Goal: Check status

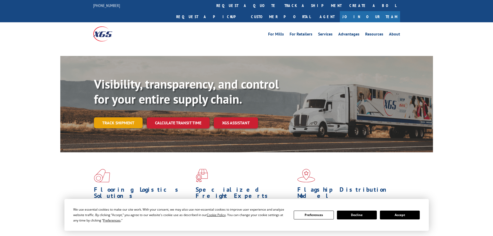
click at [121, 117] on link "Track shipment" at bounding box center [118, 122] width 49 height 11
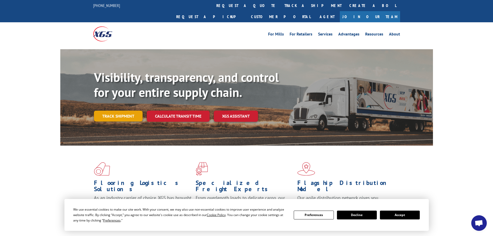
click at [117, 110] on link "Track shipment" at bounding box center [118, 115] width 49 height 11
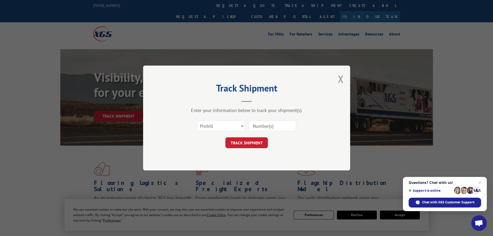
paste input "0178422938"
type input "0178422938"
click at [248, 140] on button "TRACK SHIPMENT" at bounding box center [246, 142] width 42 height 11
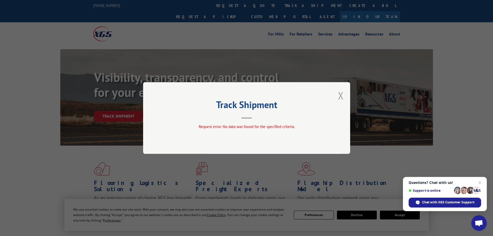
click at [341, 94] on button "Close modal" at bounding box center [341, 95] width 6 height 14
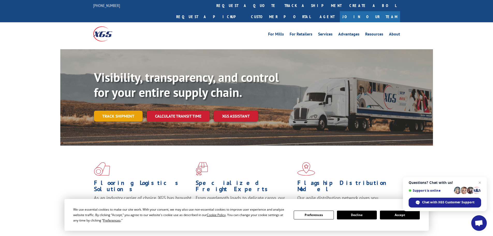
click at [118, 110] on link "Track shipment" at bounding box center [118, 115] width 49 height 11
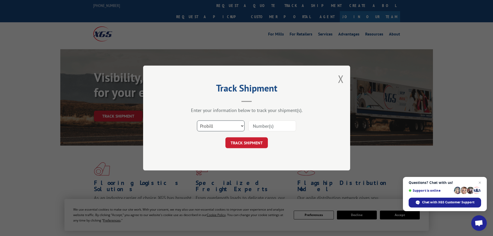
click at [214, 126] on select "Select category... Probill BOL PO" at bounding box center [221, 125] width 48 height 11
select select "po"
click at [197, 120] on select "Select category... Probill BOL PO" at bounding box center [221, 125] width 48 height 11
click at [261, 125] on input at bounding box center [272, 125] width 48 height 11
type input "08508490"
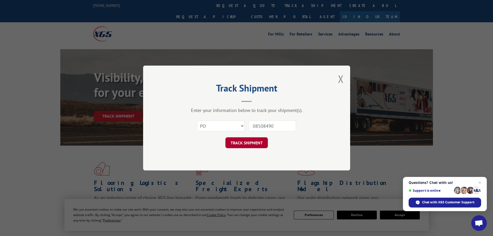
click at [234, 141] on button "TRACK SHIPMENT" at bounding box center [246, 142] width 42 height 11
